Goal: Task Accomplishment & Management: Complete application form

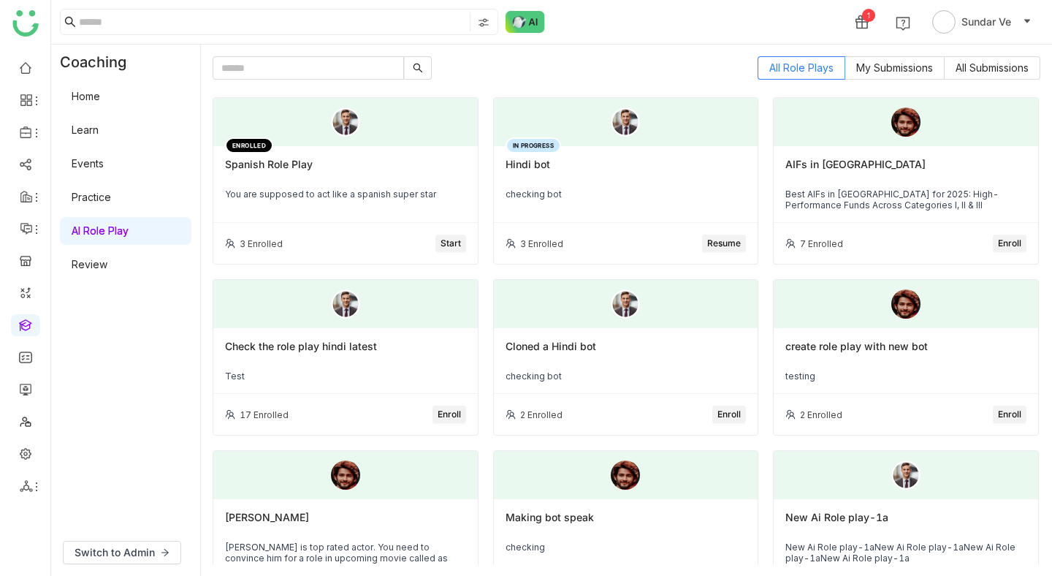
click at [307, 177] on div "Spanish Role Play" at bounding box center [345, 170] width 241 height 25
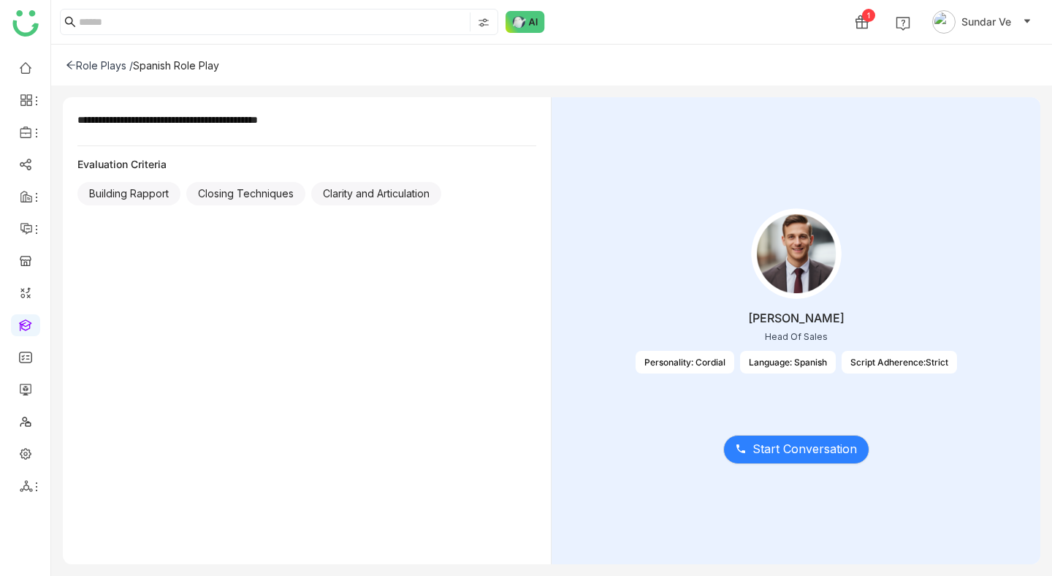
click at [74, 61] on icon at bounding box center [71, 65] width 10 height 10
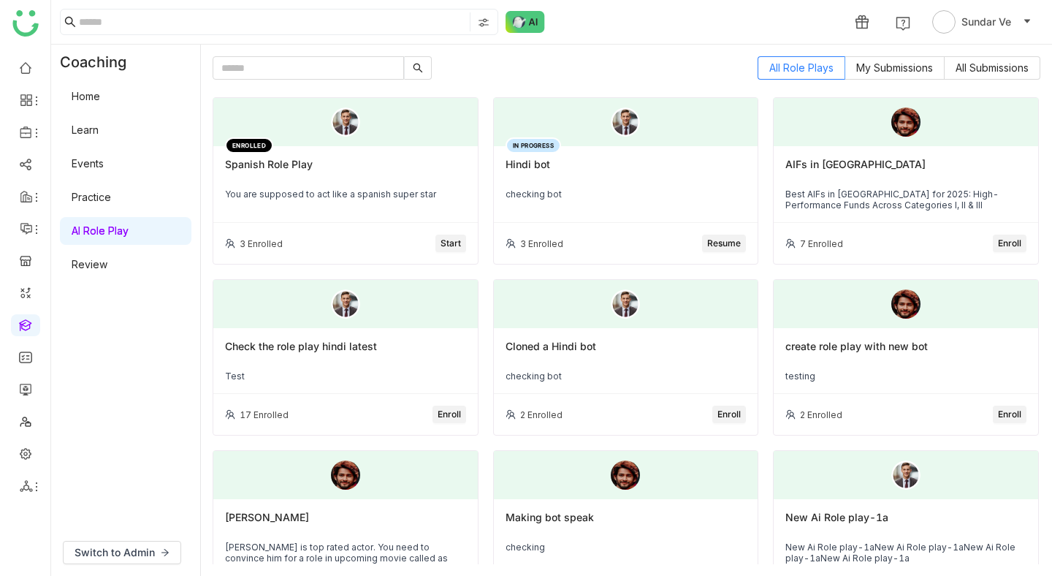
click at [990, 74] on label "All Submissions" at bounding box center [992, 67] width 96 height 23
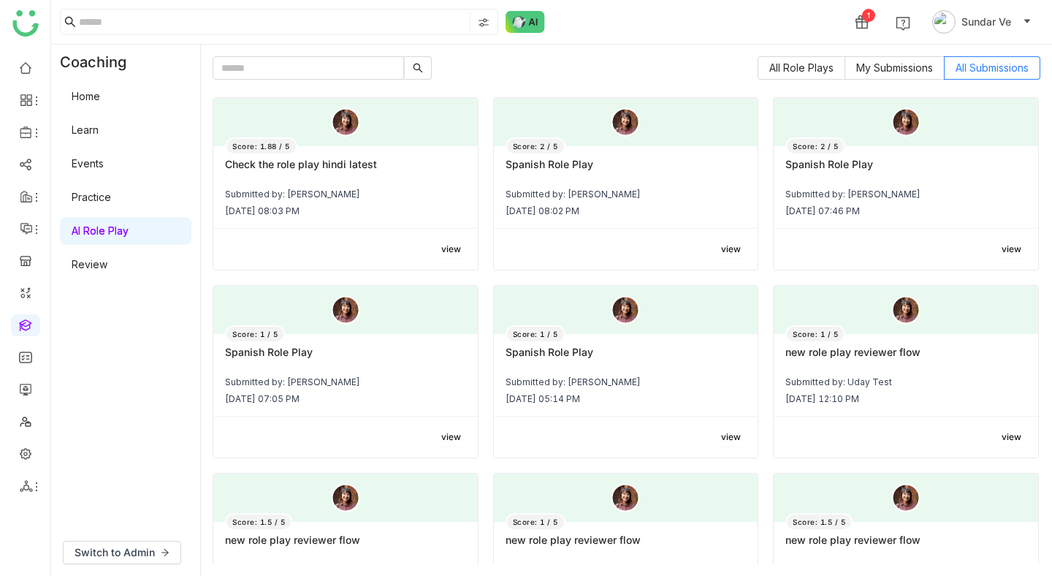
click at [304, 374] on div "Score: 1 / 5 Spanish Role Play Submitted by: Sundar Ve [DATE] 07:05 PM" at bounding box center [345, 375] width 264 height 83
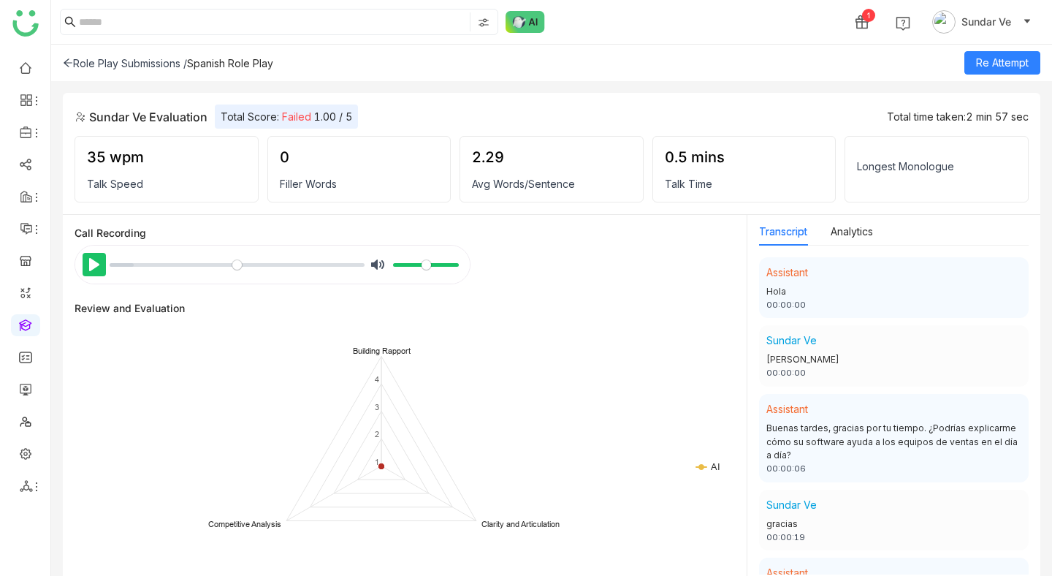
click at [89, 257] on button "Pause Play" at bounding box center [94, 264] width 23 height 23
click at [92, 258] on button "Pause Play" at bounding box center [94, 264] width 23 height 23
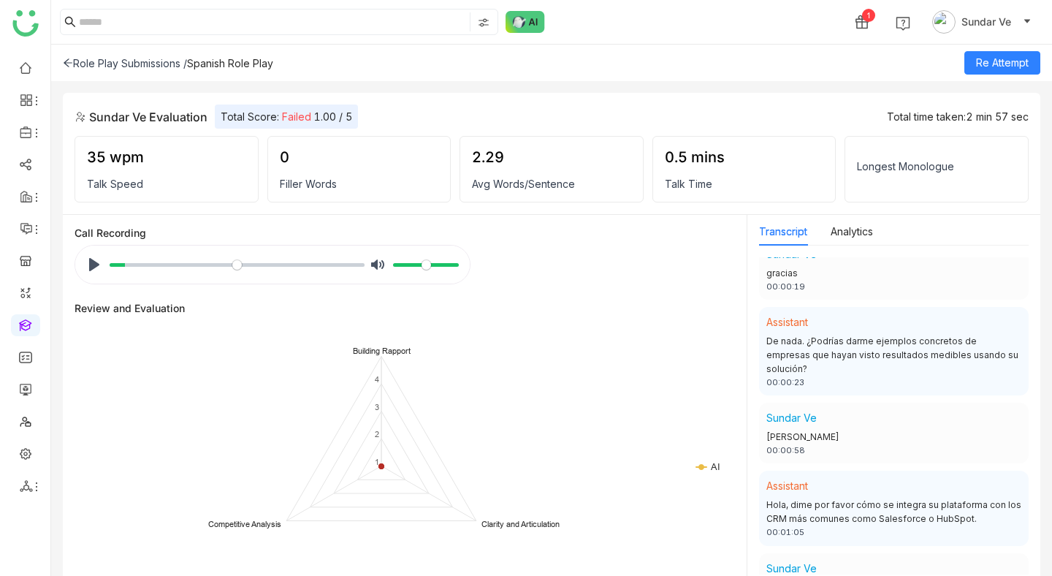
scroll to position [253, 0]
drag, startPoint x: 787, startPoint y: 342, endPoint x: 798, endPoint y: 357, distance: 19.3
click at [798, 357] on div "De nada. ¿Podrías darme ejemplos concretos de empresas que hayan visto resultad…" at bounding box center [893, 353] width 255 height 42
click at [822, 351] on div "De nada. ¿Podrías darme ejemplos concretos de empresas que hayan visto resultad…" at bounding box center [893, 353] width 255 height 42
drag, startPoint x: 825, startPoint y: 354, endPoint x: 774, endPoint y: 342, distance: 51.9
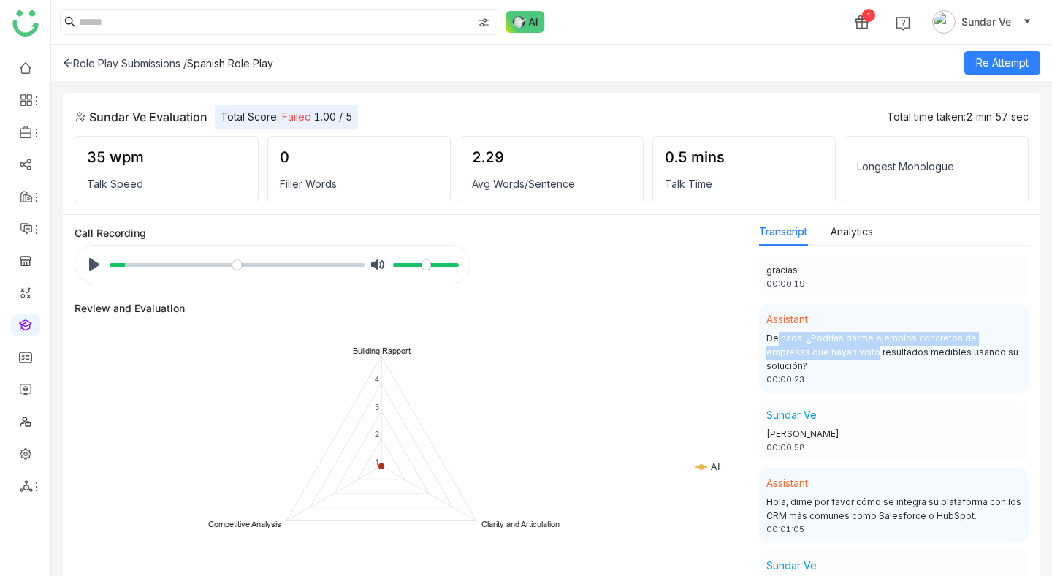
click at [774, 342] on div "De nada. ¿Podrías darme ejemplos concretos de empresas que hayan visto resultad…" at bounding box center [893, 353] width 255 height 42
click at [92, 270] on button "Pause Play" at bounding box center [94, 264] width 23 height 23
click at [94, 259] on button "Pause Play" at bounding box center [94, 264] width 23 height 23
type input "****"
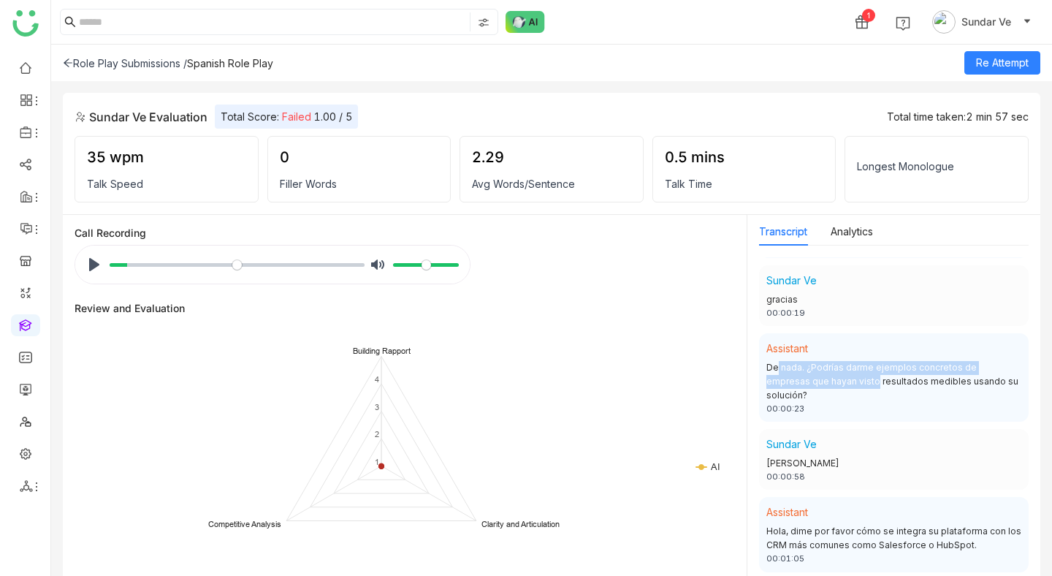
scroll to position [286, 0]
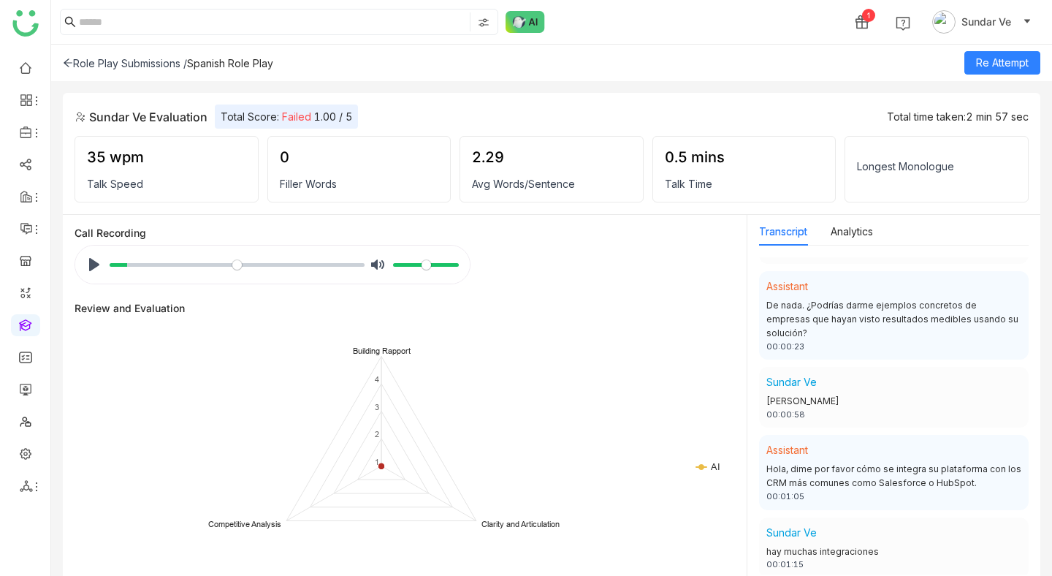
click at [843, 324] on div "De nada. ¿Podrías darme ejemplos concretos de empresas que hayan visto resultad…" at bounding box center [893, 320] width 255 height 42
drag, startPoint x: 764, startPoint y: 302, endPoint x: 1012, endPoint y: 329, distance: 249.8
click at [1012, 329] on div "Assistant De nada. ¿Podrías darme ejemplos concretos de empresas que hayan vist…" at bounding box center [893, 315] width 269 height 88
click at [1009, 319] on div "De nada. ¿Podrías darme ejemplos concretos de empresas que hayan visto resultad…" at bounding box center [893, 320] width 255 height 42
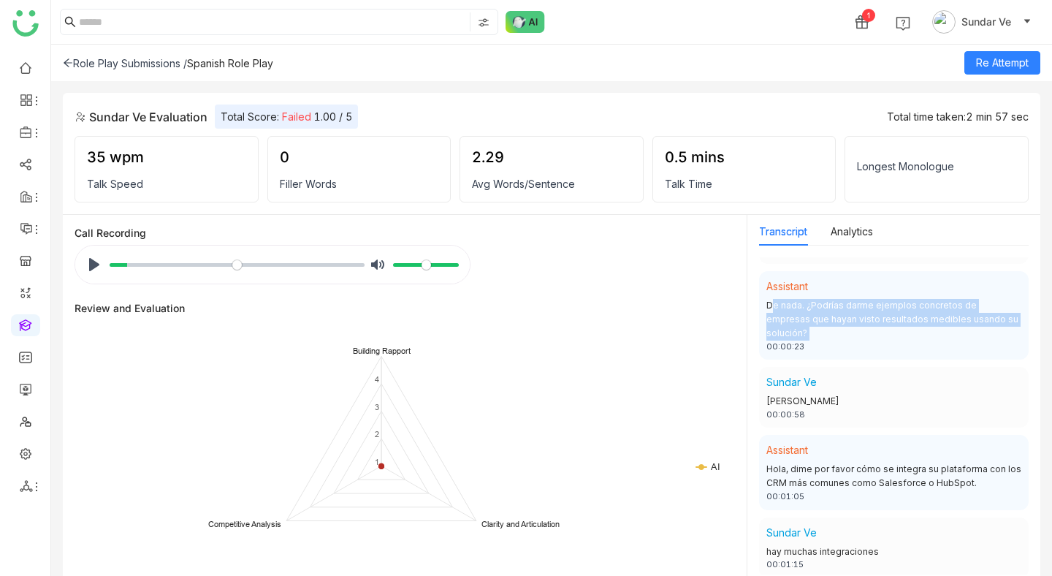
drag, startPoint x: 1009, startPoint y: 319, endPoint x: 767, endPoint y: 311, distance: 241.9
click at [767, 311] on div "De nada. ¿Podrías darme ejemplos concretos de empresas que hayan visto resultad…" at bounding box center [893, 320] width 255 height 42
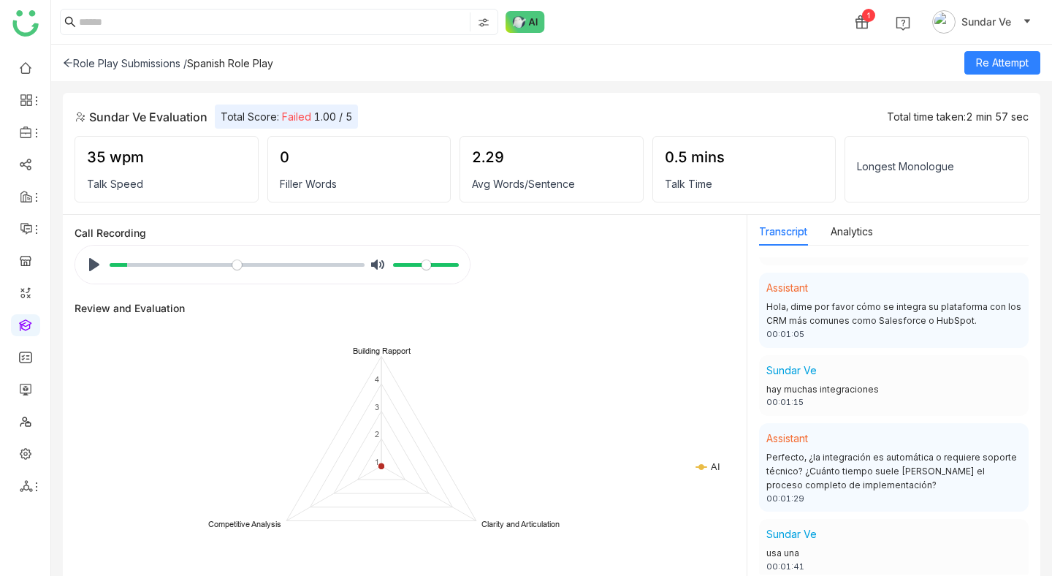
scroll to position [450, 0]
drag, startPoint x: 966, startPoint y: 310, endPoint x: 762, endPoint y: 295, distance: 205.1
click at [762, 295] on div "Assistant Hola, dime por favor cómo se integra su plataforma con los CRM más co…" at bounding box center [893, 308] width 269 height 74
copy div "Hola, dime por favor cómo se integra su plataforma con los CRM más comunes como…"
click at [65, 63] on icon at bounding box center [68, 63] width 9 height 8
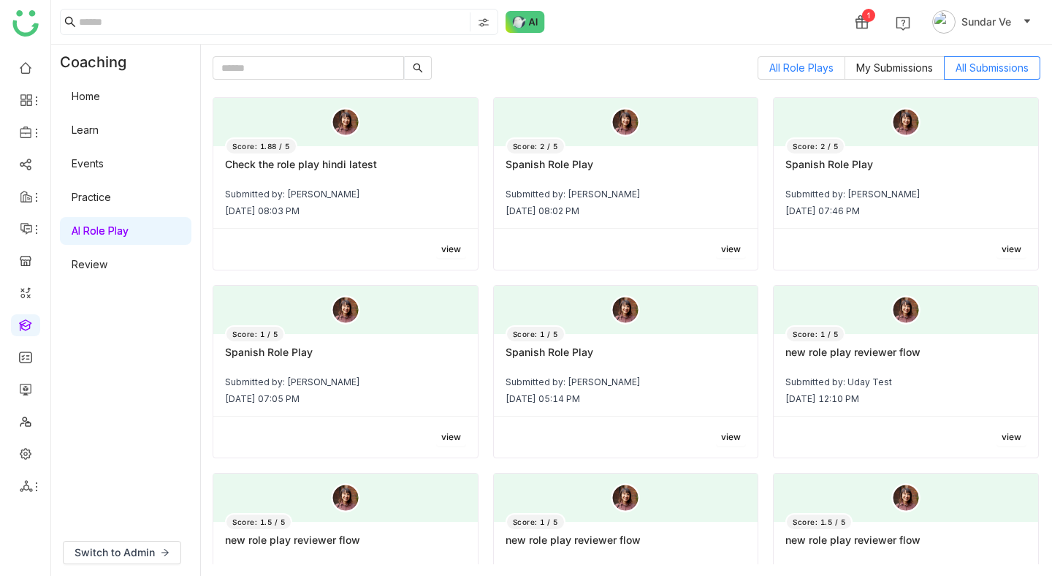
click at [791, 70] on span "All Role Plays" at bounding box center [801, 67] width 64 height 12
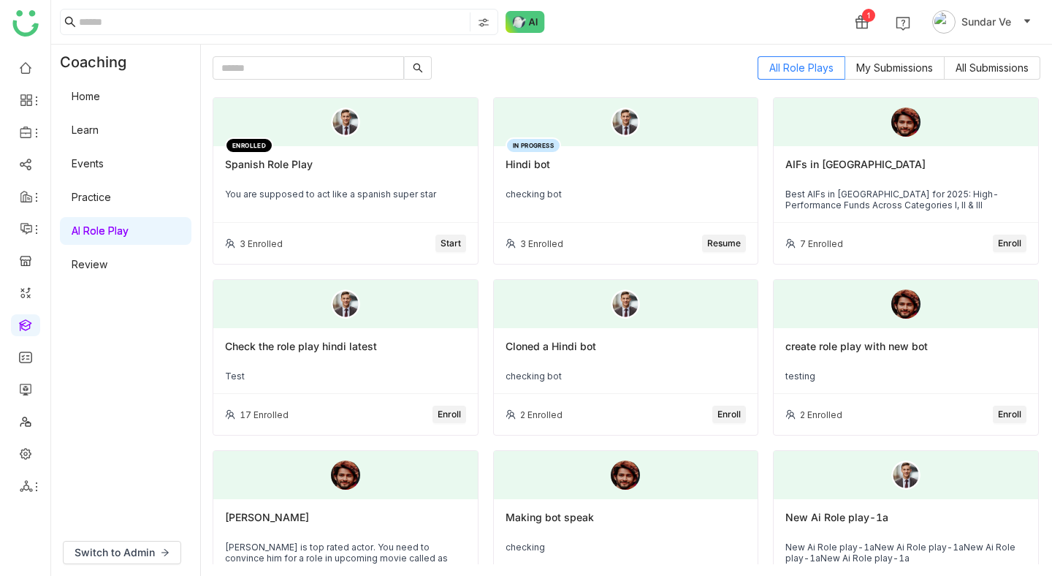
click at [448, 238] on span "Start" at bounding box center [450, 244] width 20 height 14
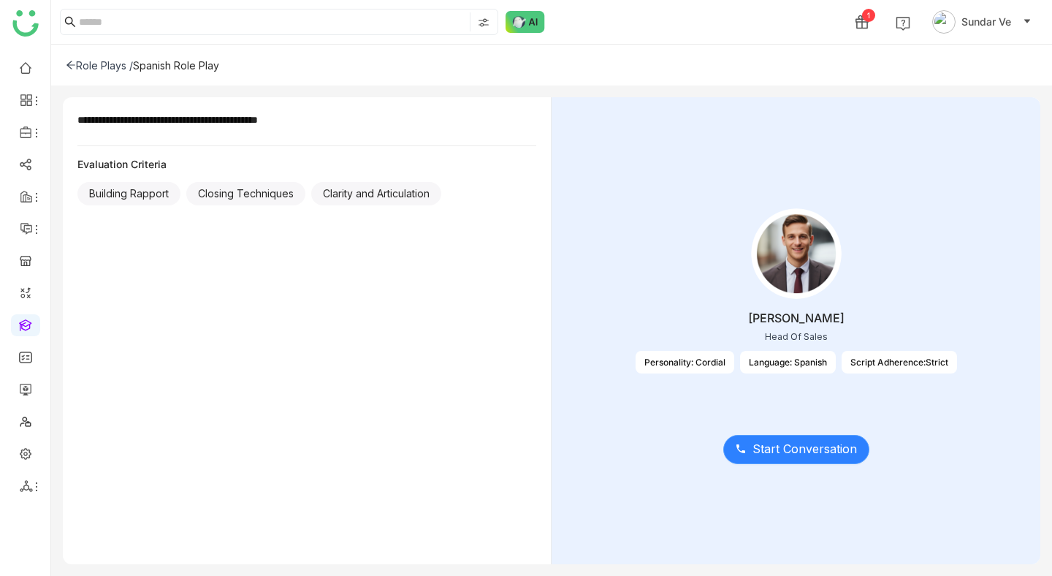
click at [809, 447] on span "Start Conversation" at bounding box center [804, 449] width 104 height 18
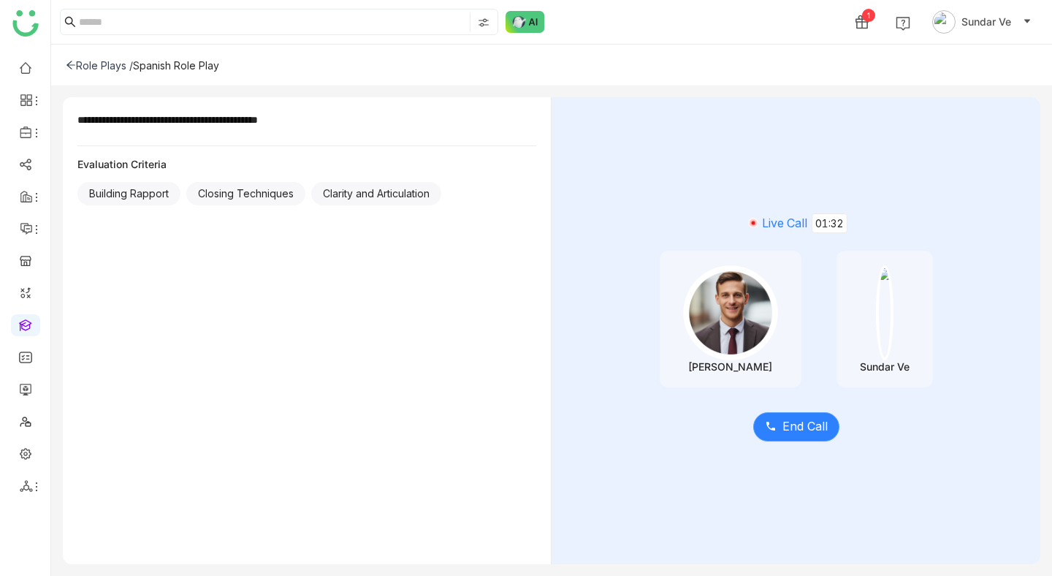
click at [818, 425] on span "End Call" at bounding box center [804, 426] width 45 height 18
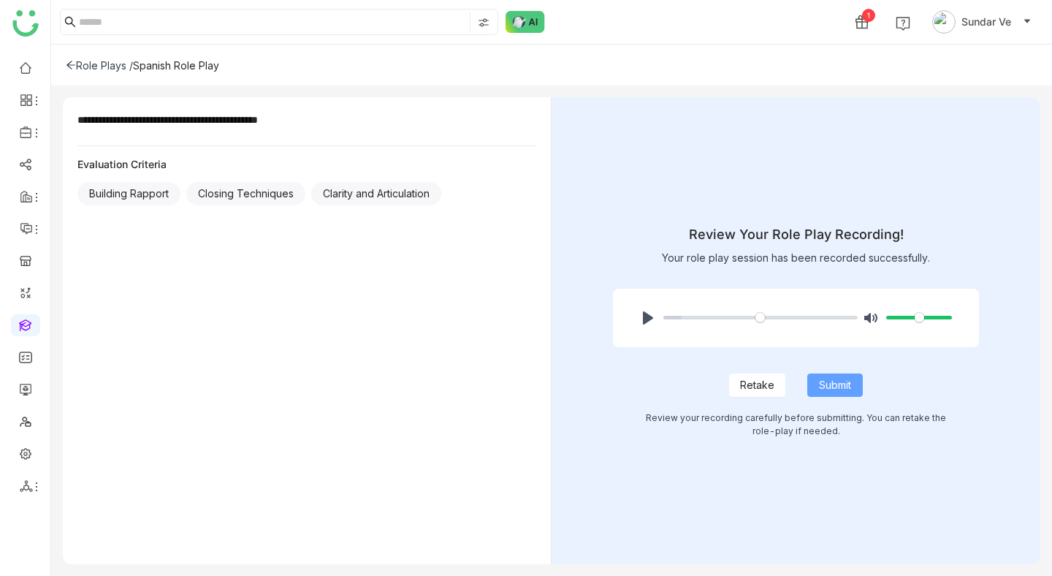
click at [814, 386] on button "Submit" at bounding box center [835, 384] width 56 height 23
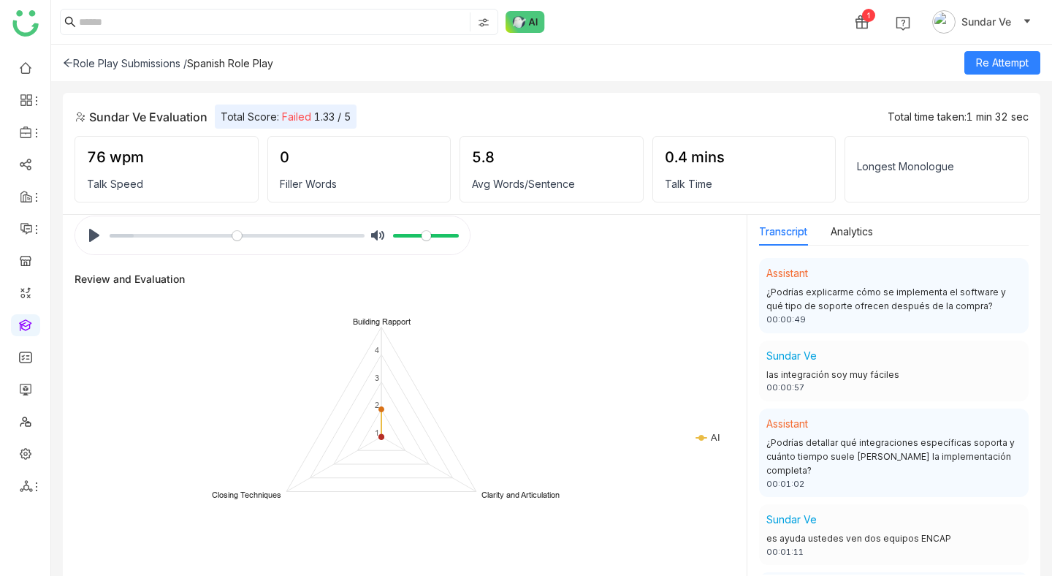
scroll to position [516, 0]
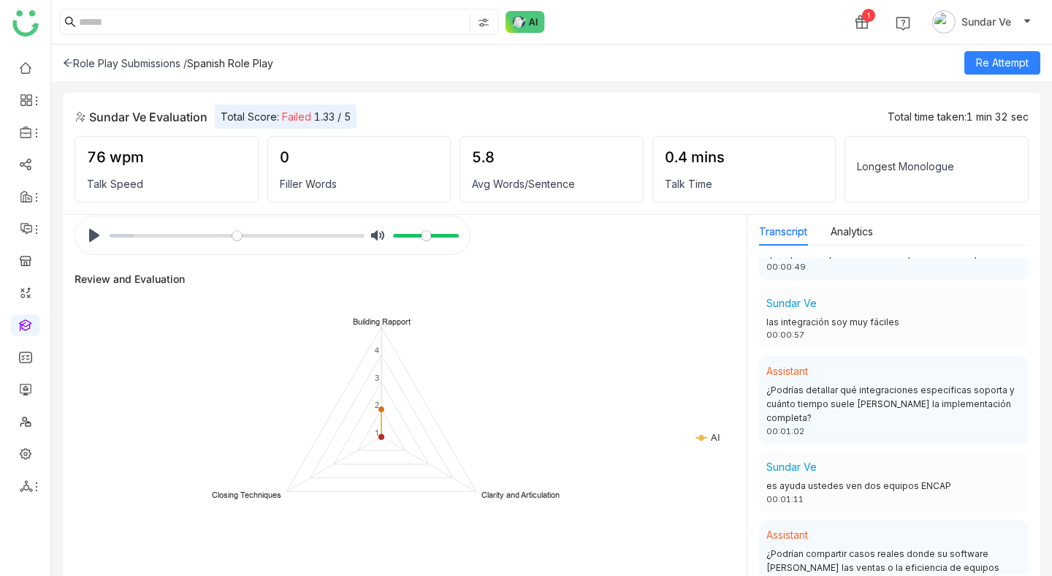
drag, startPoint x: 770, startPoint y: 524, endPoint x: 1015, endPoint y: 539, distance: 245.8
click at [1015, 547] on div "¿Podrían compartir casos reales donde su software [PERSON_NAME] las ventas o la…" at bounding box center [893, 568] width 255 height 42
copy div "Podrían compartir casos reales donde su software [PERSON_NAME] las ventas o la …"
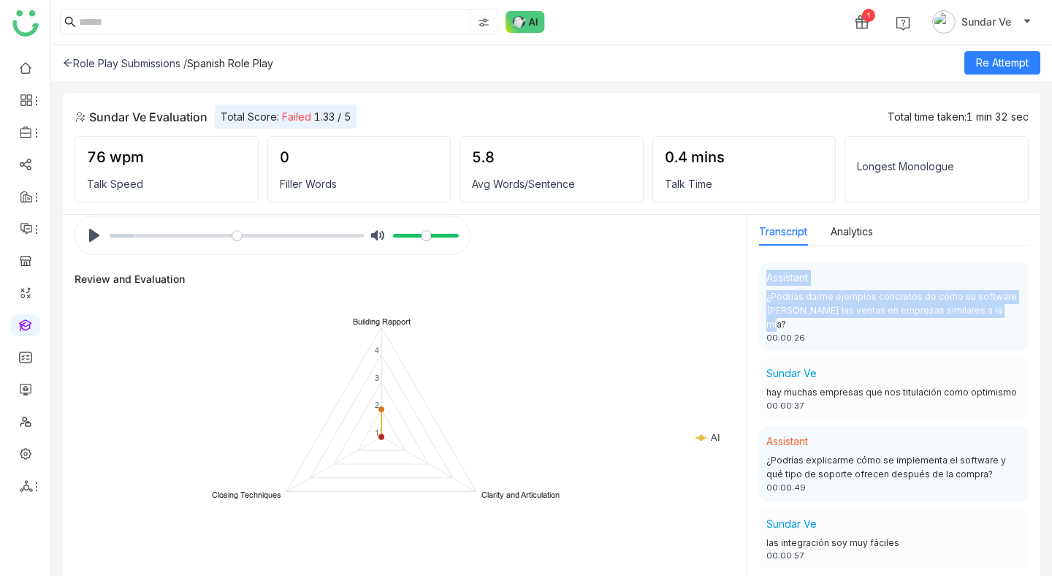
scroll to position [285, 0]
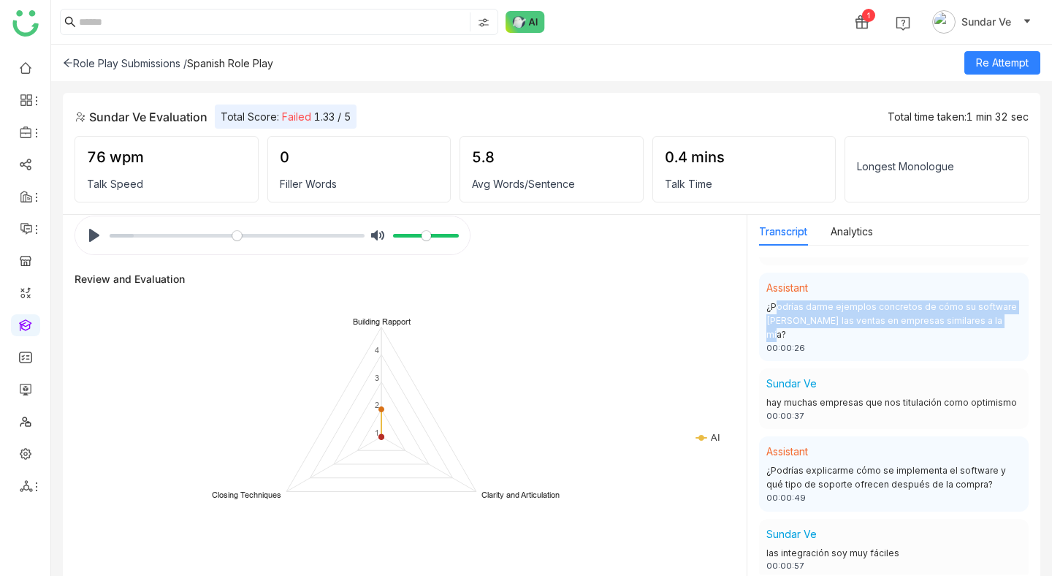
drag, startPoint x: 977, startPoint y: 297, endPoint x: 768, endPoint y: 310, distance: 210.0
click at [768, 310] on div "¿Podrías darme ejemplos concretos de cómo su software [PERSON_NAME] las ventas …" at bounding box center [893, 321] width 255 height 42
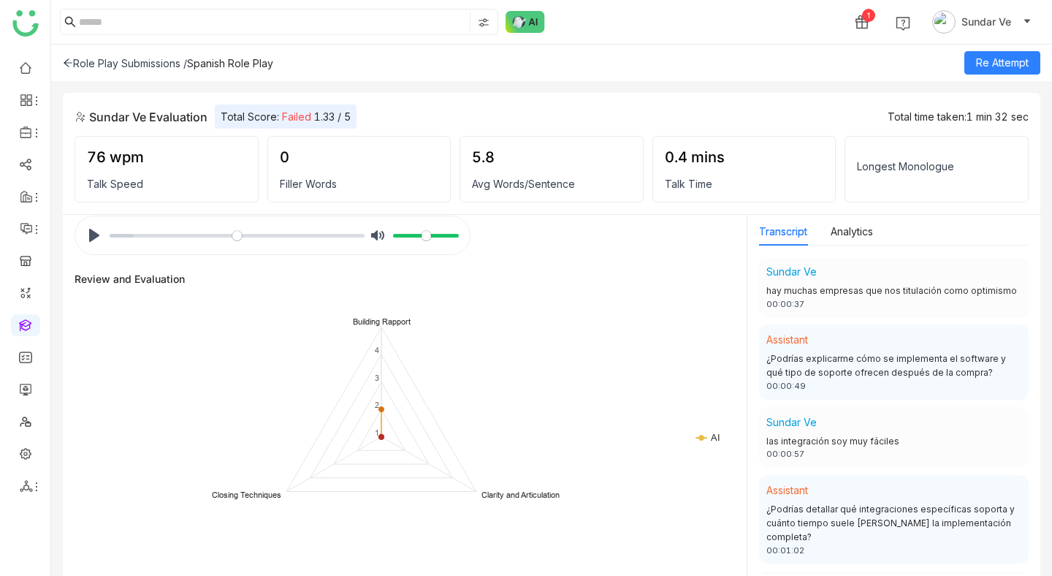
scroll to position [516, 0]
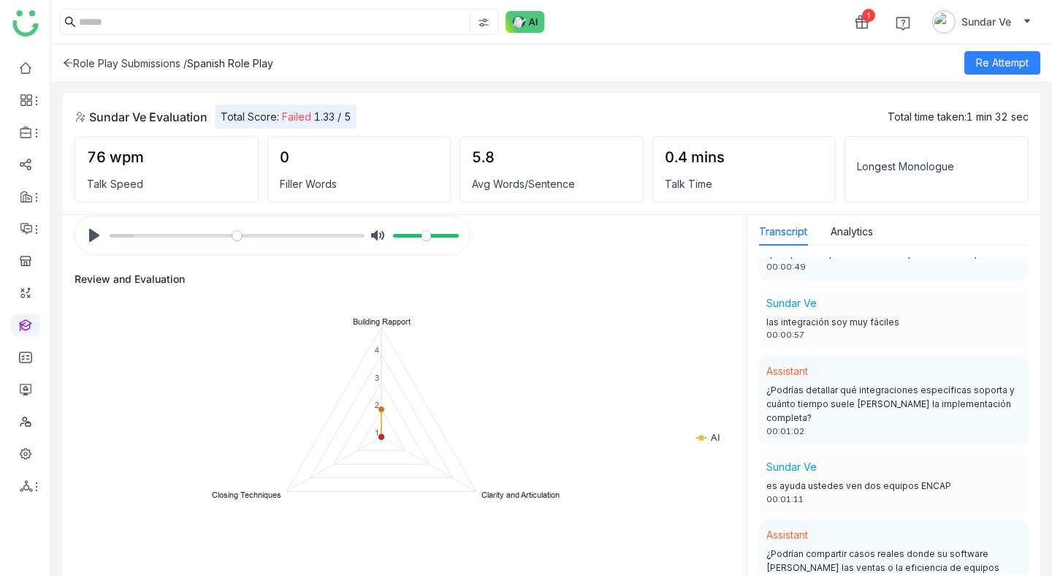
drag, startPoint x: 769, startPoint y: 524, endPoint x: 1017, endPoint y: 540, distance: 248.8
click at [1017, 547] on div "¿Podrían compartir casos reales donde su software [PERSON_NAME] las ventas o la…" at bounding box center [893, 568] width 255 height 42
copy div "Podrían compartir casos reales donde su software [PERSON_NAME] las ventas o la …"
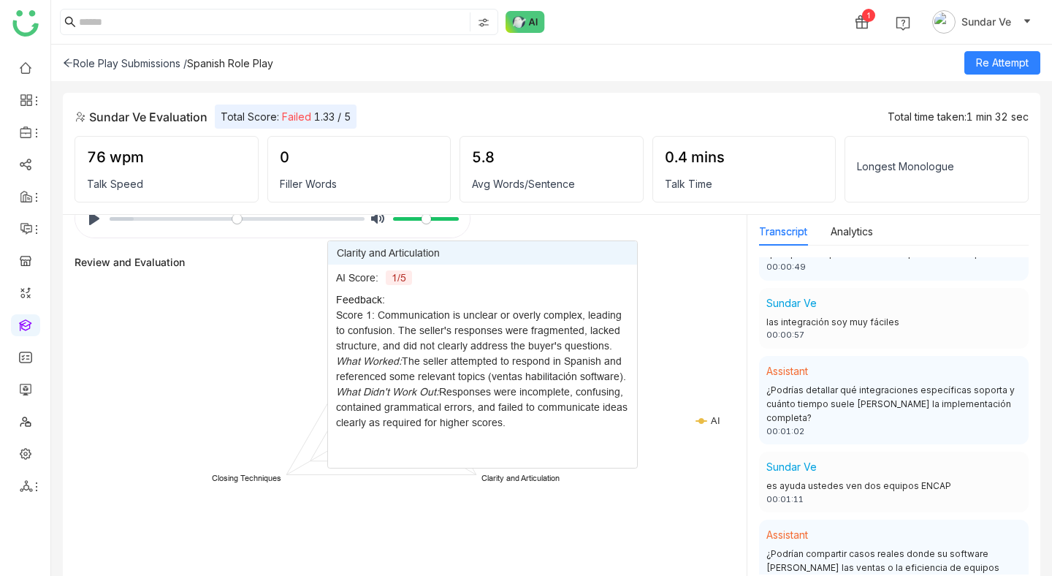
scroll to position [0, 0]
